Goal: Task Accomplishment & Management: Complete application form

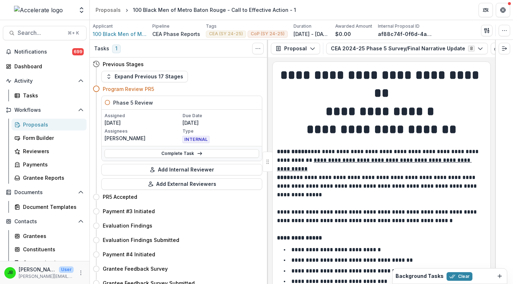
scroll to position [1879, 0]
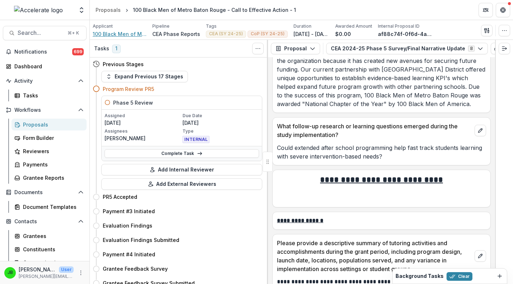
click at [105, 34] on span "100 Black Men of Metro Baton Rouge" at bounding box center [120, 34] width 54 height 8
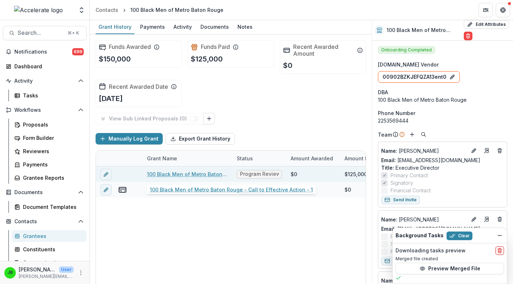
click at [176, 175] on link "100 Black Men of Metro Baton Rouge - Call to Effective Action - 1" at bounding box center [187, 174] width 81 height 8
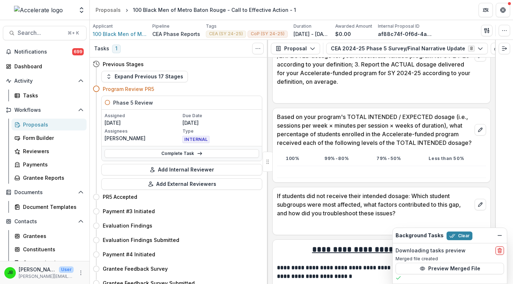
scroll to position [1111, 0]
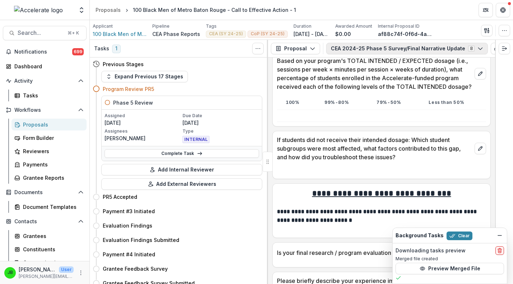
click at [368, 48] on button "CEA 2024-25 Phase 5 Survey/Final Narrative Update 8" at bounding box center [407, 48] width 162 height 11
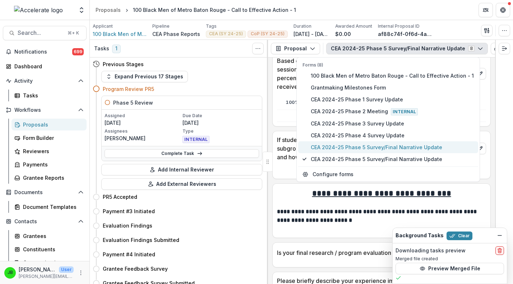
click at [352, 151] on span "CEA 2024-25 Phase 5 Survey/Final Narrative Update" at bounding box center [392, 147] width 163 height 8
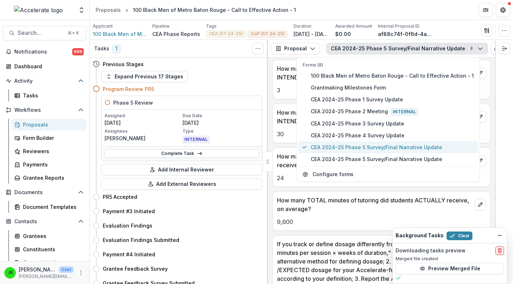
scroll to position [1589, 0]
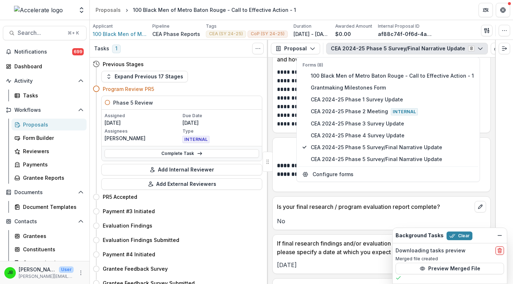
click at [311, 203] on div "Is your final research / program evaluation report complete?" at bounding box center [382, 205] width 218 height 16
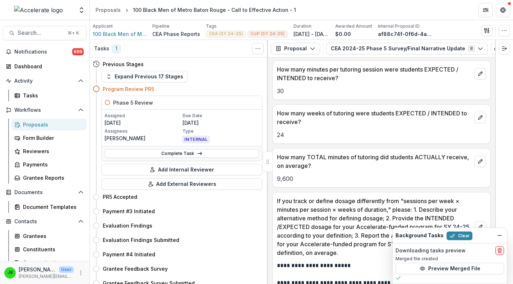
scroll to position [1155, 0]
